Goal: Task Accomplishment & Management: Use online tool/utility

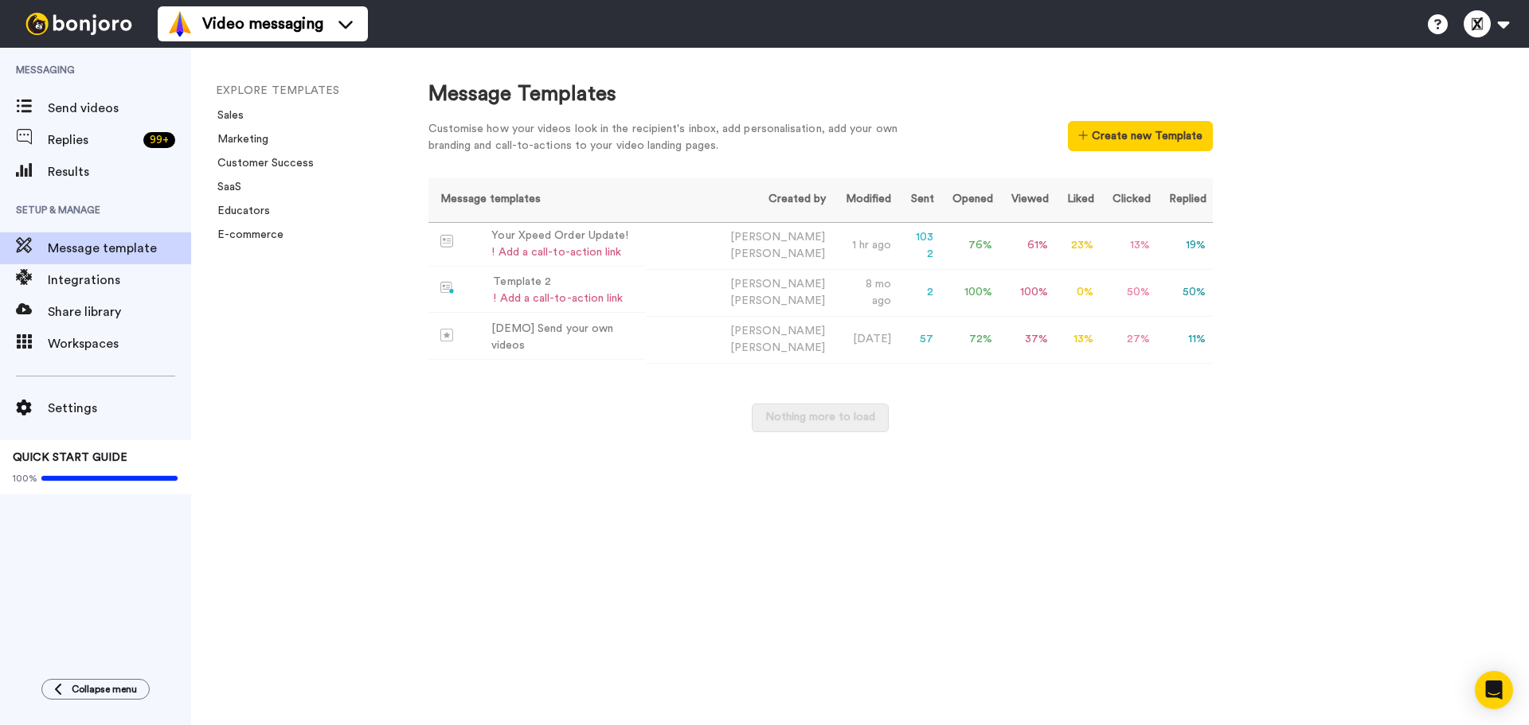
click at [105, 139] on span "Replies" at bounding box center [92, 140] width 89 height 19
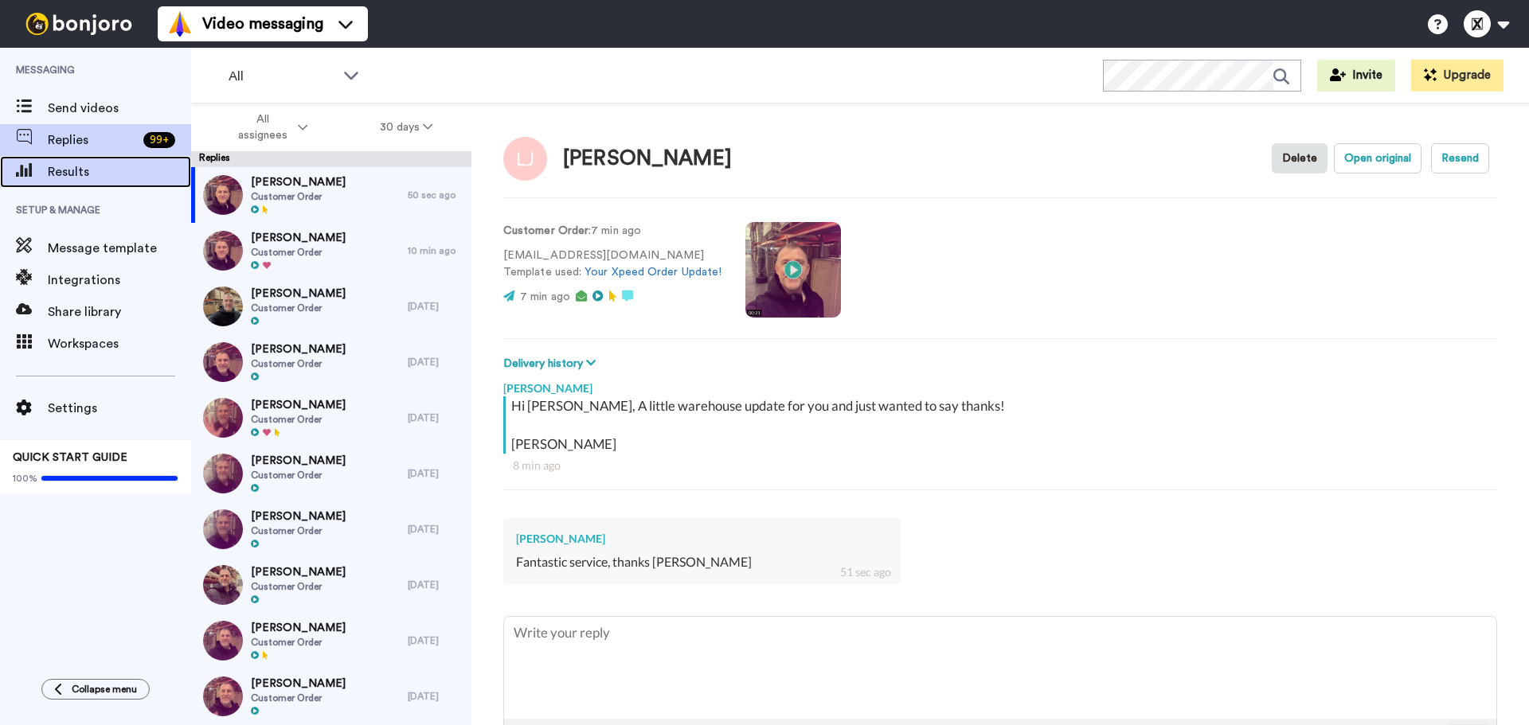
click at [111, 182] on div "Results" at bounding box center [95, 172] width 191 height 32
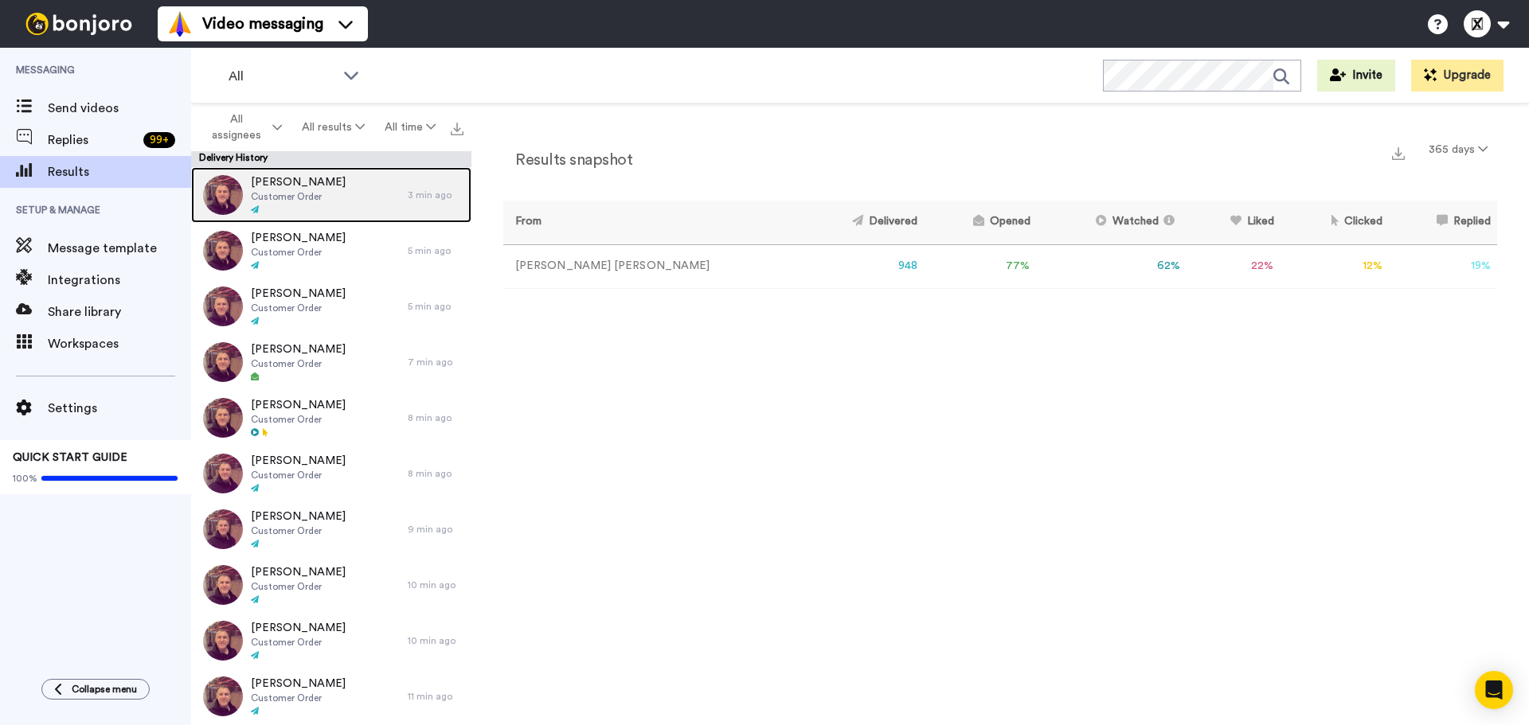
click at [315, 200] on span "Customer Order" at bounding box center [298, 196] width 95 height 13
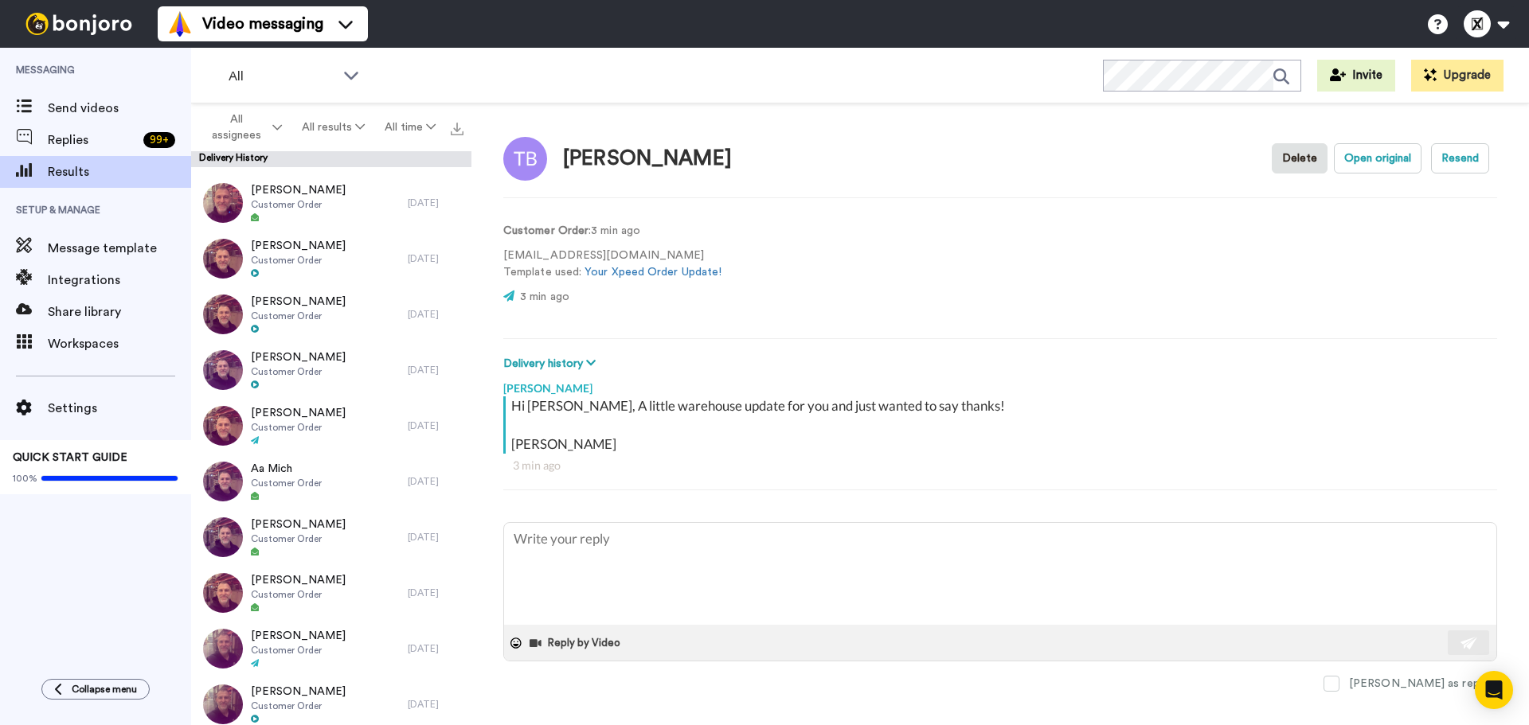
scroll to position [1115, 0]
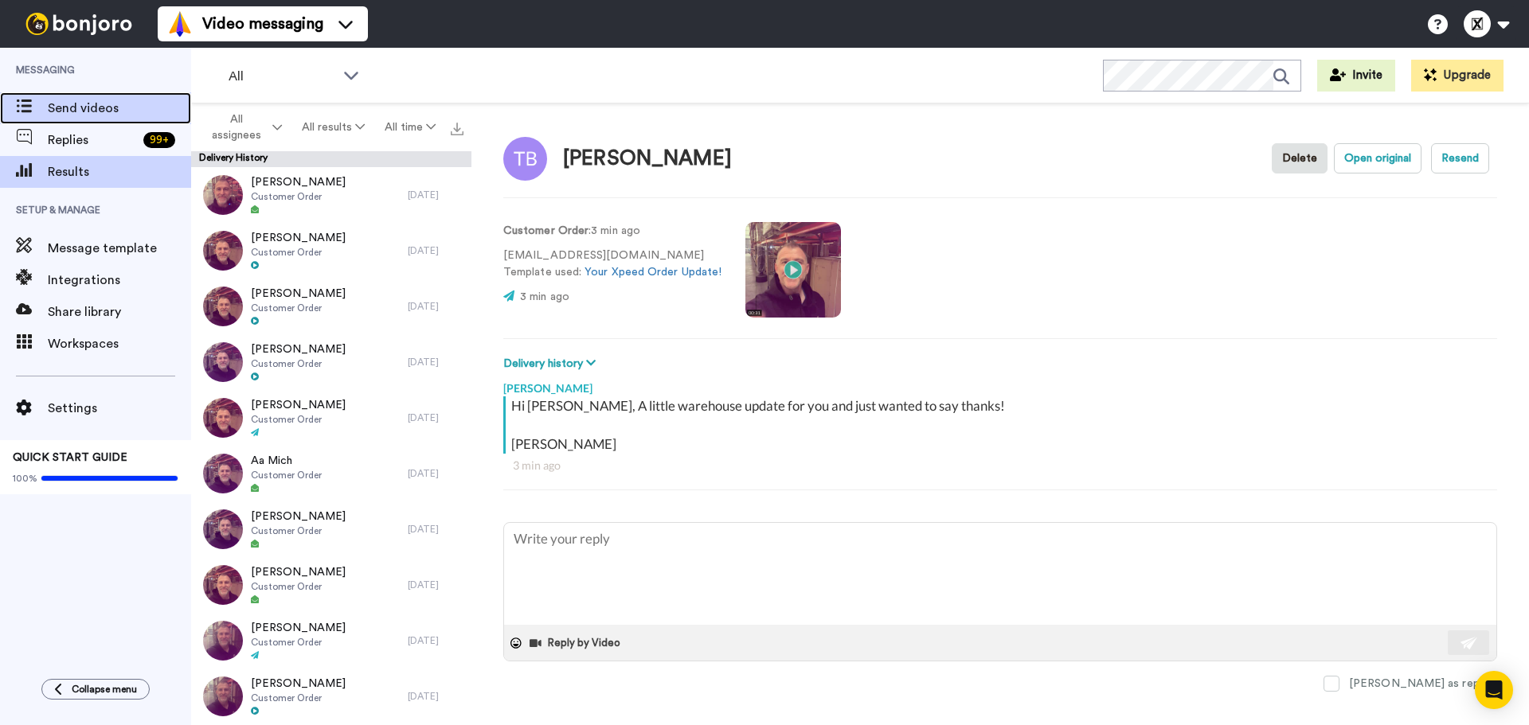
click at [109, 102] on span "Send videos" at bounding box center [119, 108] width 143 height 19
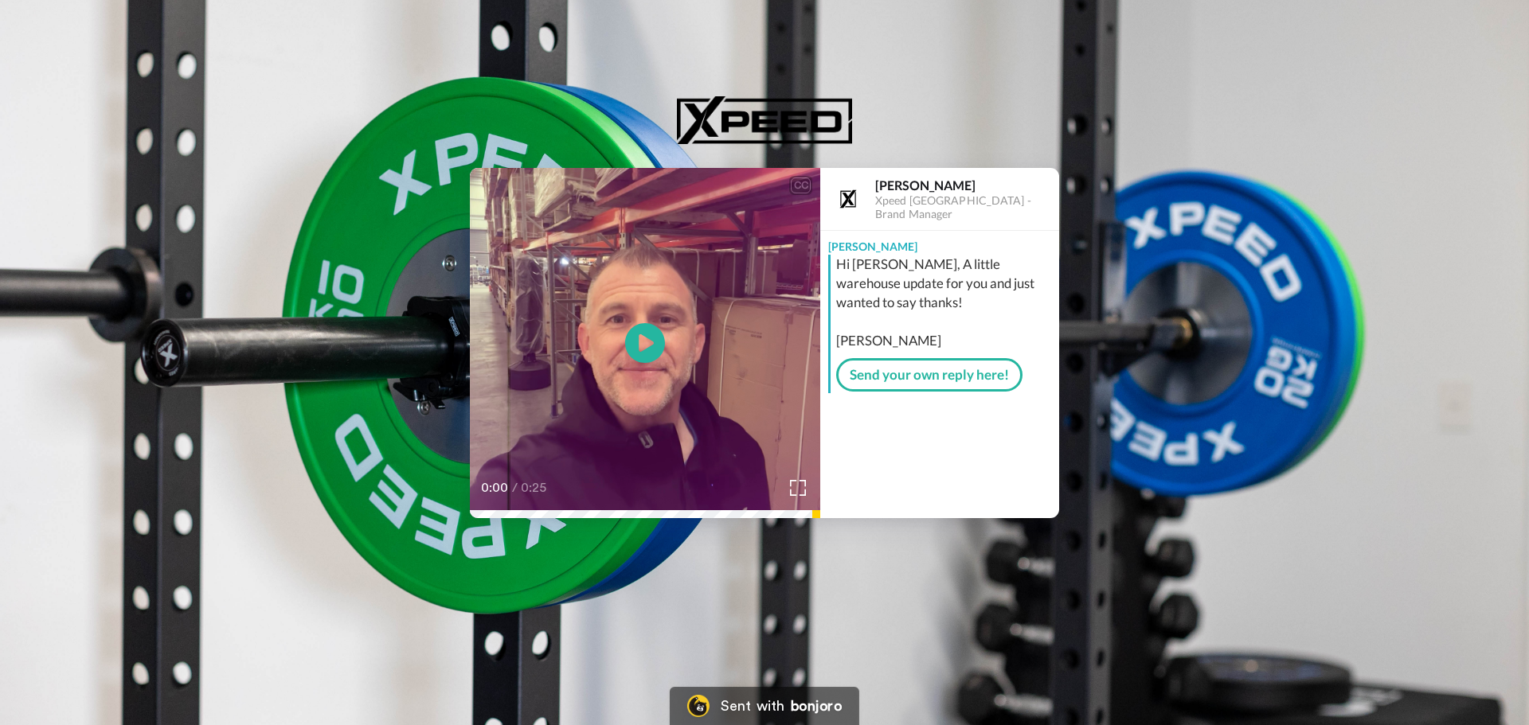
click at [642, 346] on icon "Play/Pause" at bounding box center [645, 343] width 40 height 72
click at [510, 92] on div "CC Play/Pause 0:25 / 0:25 [PERSON_NAME] Xpeed Australia - Brand Manager [PERSON…" at bounding box center [764, 295] width 1529 height 446
